Goal: Transaction & Acquisition: Purchase product/service

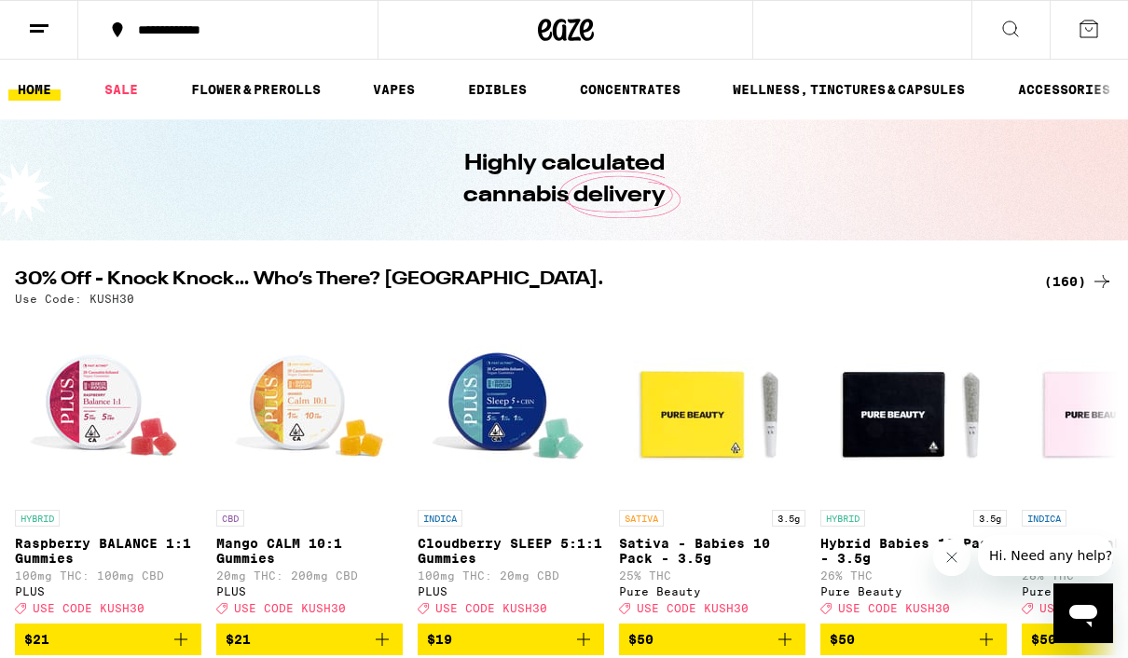
click at [1071, 282] on div "(160)" at bounding box center [1078, 281] width 69 height 22
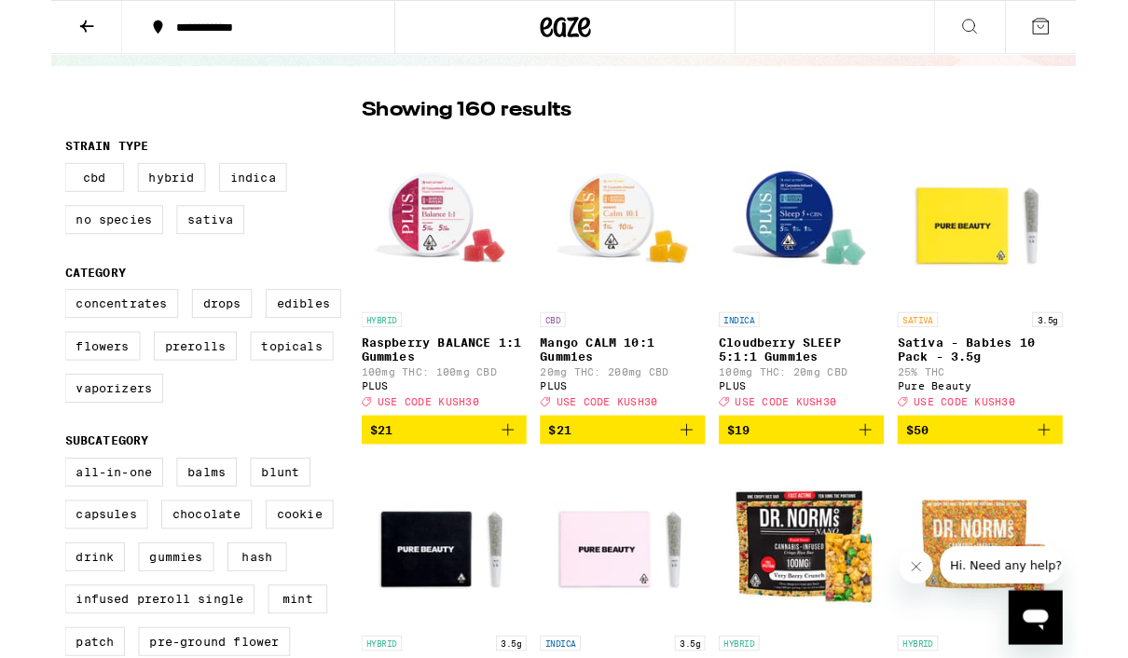
scroll to position [217, 0]
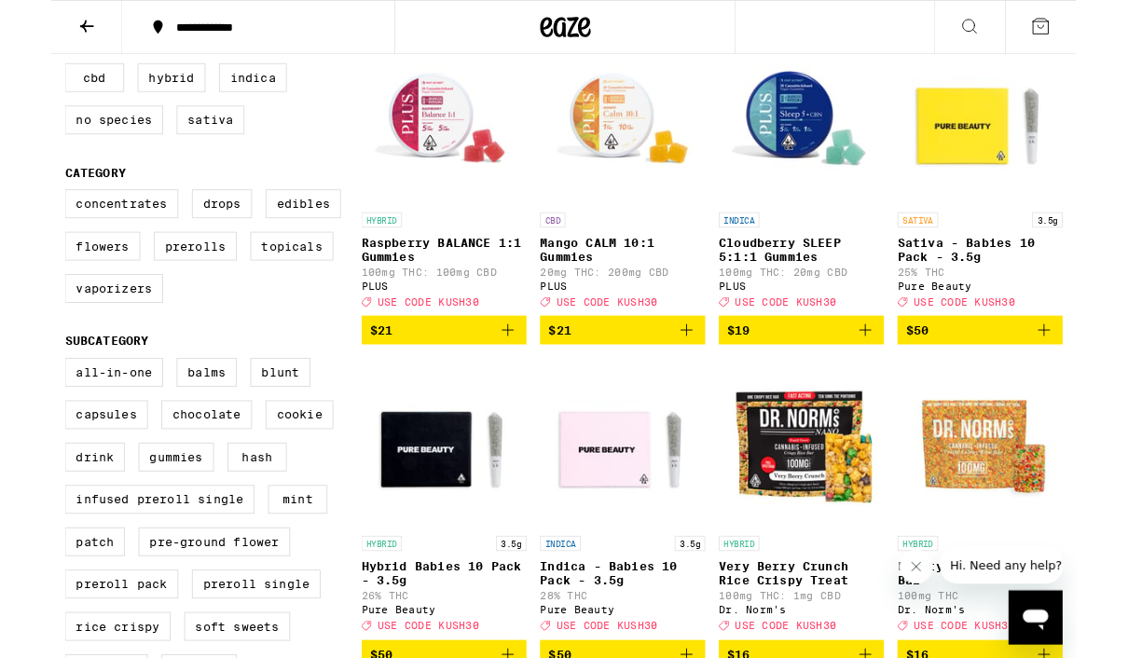
click at [52, 334] on label "Vaporizers" at bounding box center [69, 318] width 108 height 32
click at [20, 213] on input "Vaporizers" at bounding box center [19, 212] width 1 height 1
checkbox input "true"
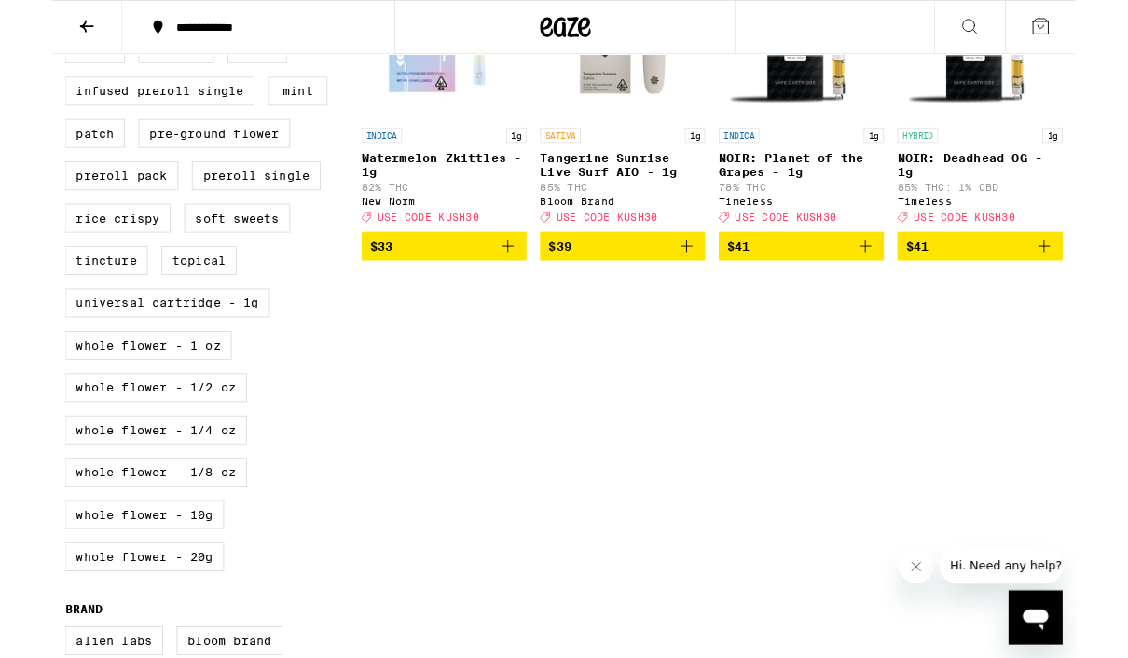
scroll to position [668, 0]
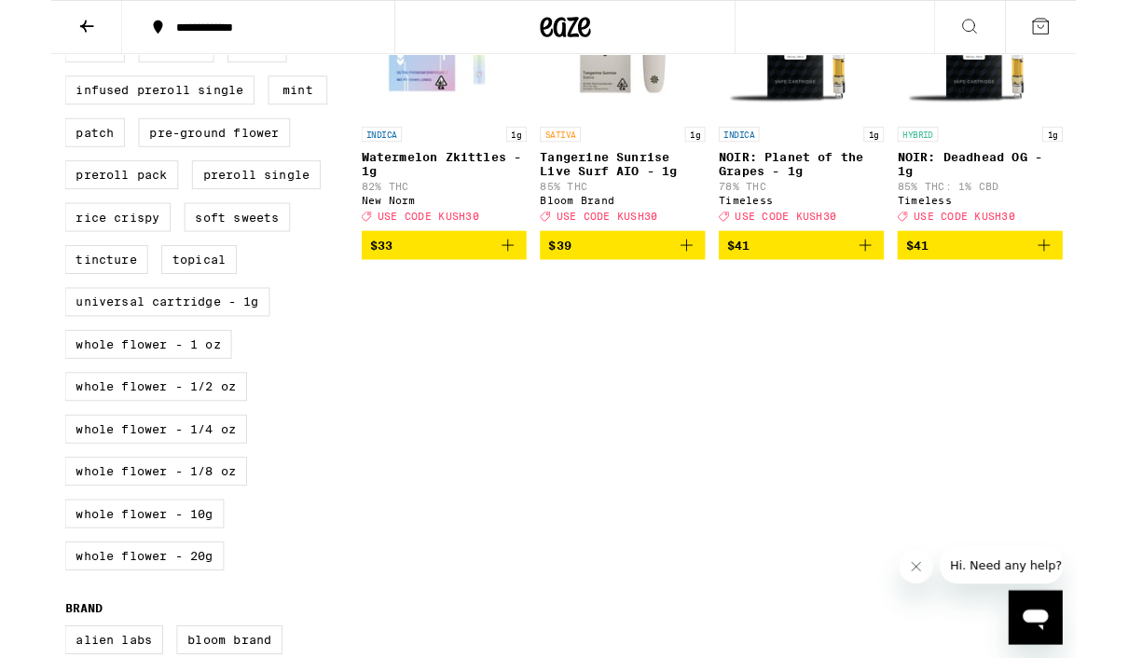
click at [68, 349] on label "Universal Cartridge - 1g" at bounding box center [128, 333] width 226 height 32
checkbox input "true"
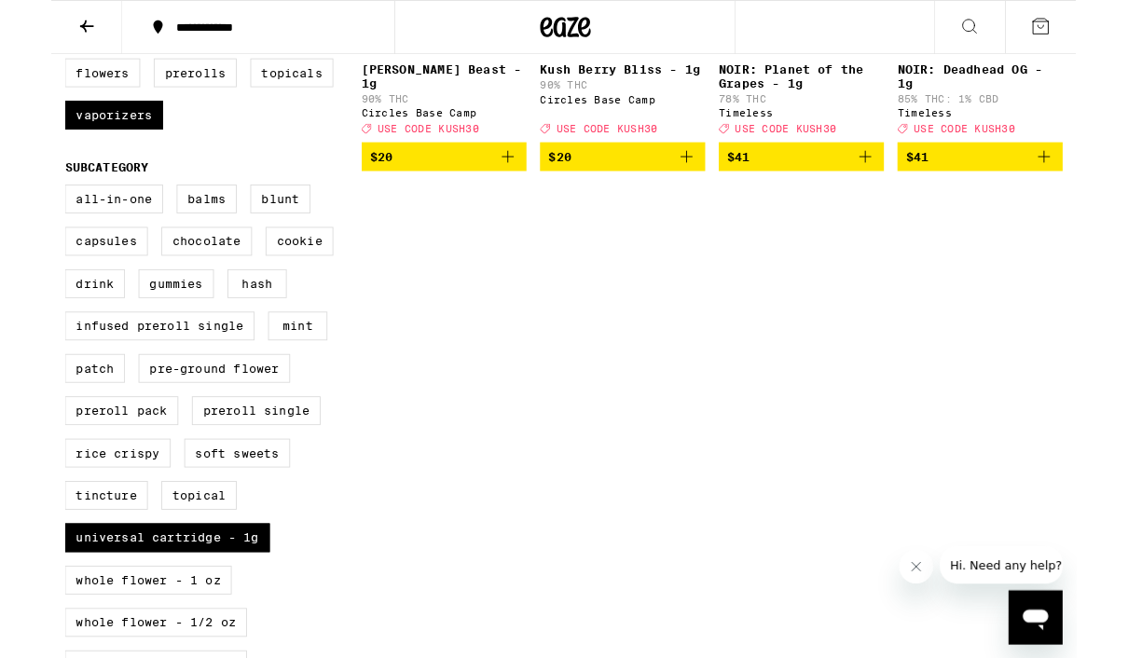
scroll to position [406, 0]
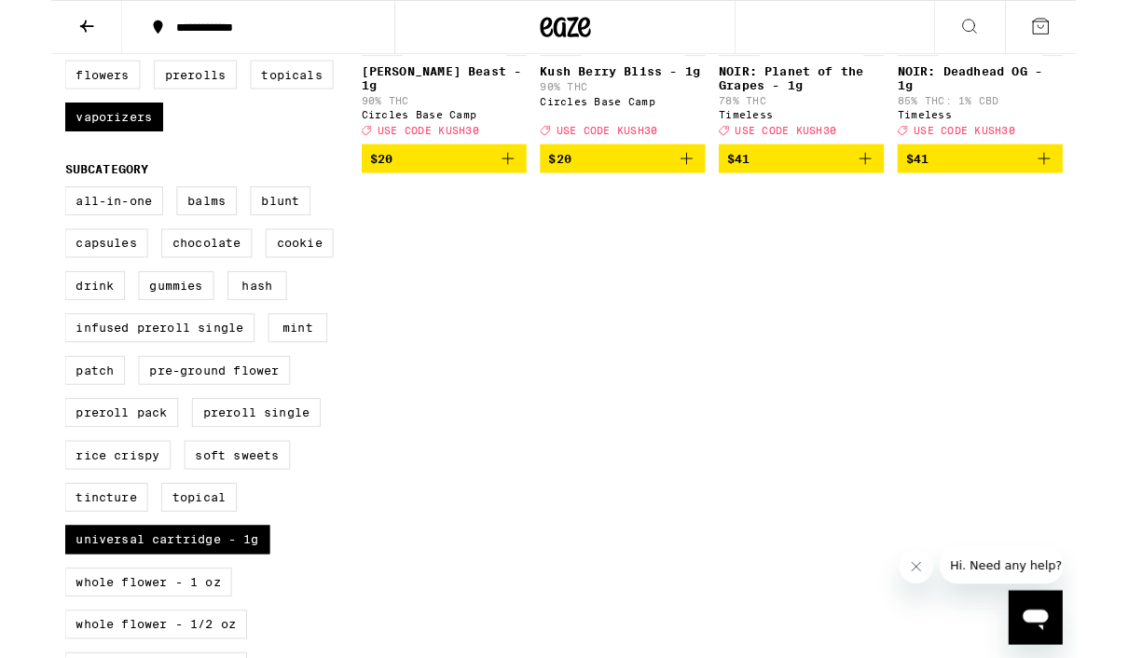
click at [62, 237] on label "All-In-One" at bounding box center [69, 221] width 108 height 32
click at [20, 209] on input "All-In-One" at bounding box center [19, 208] width 1 height 1
checkbox input "true"
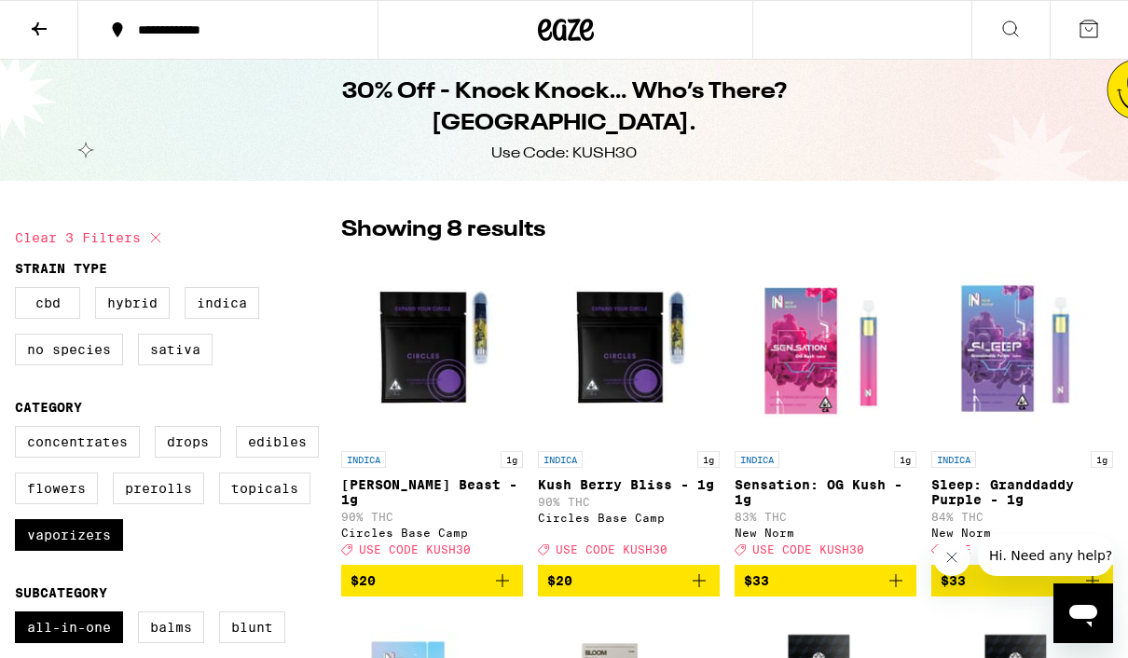
click at [576, 13] on icon at bounding box center [566, 30] width 56 height 34
